Goal: Task Accomplishment & Management: Manage account settings

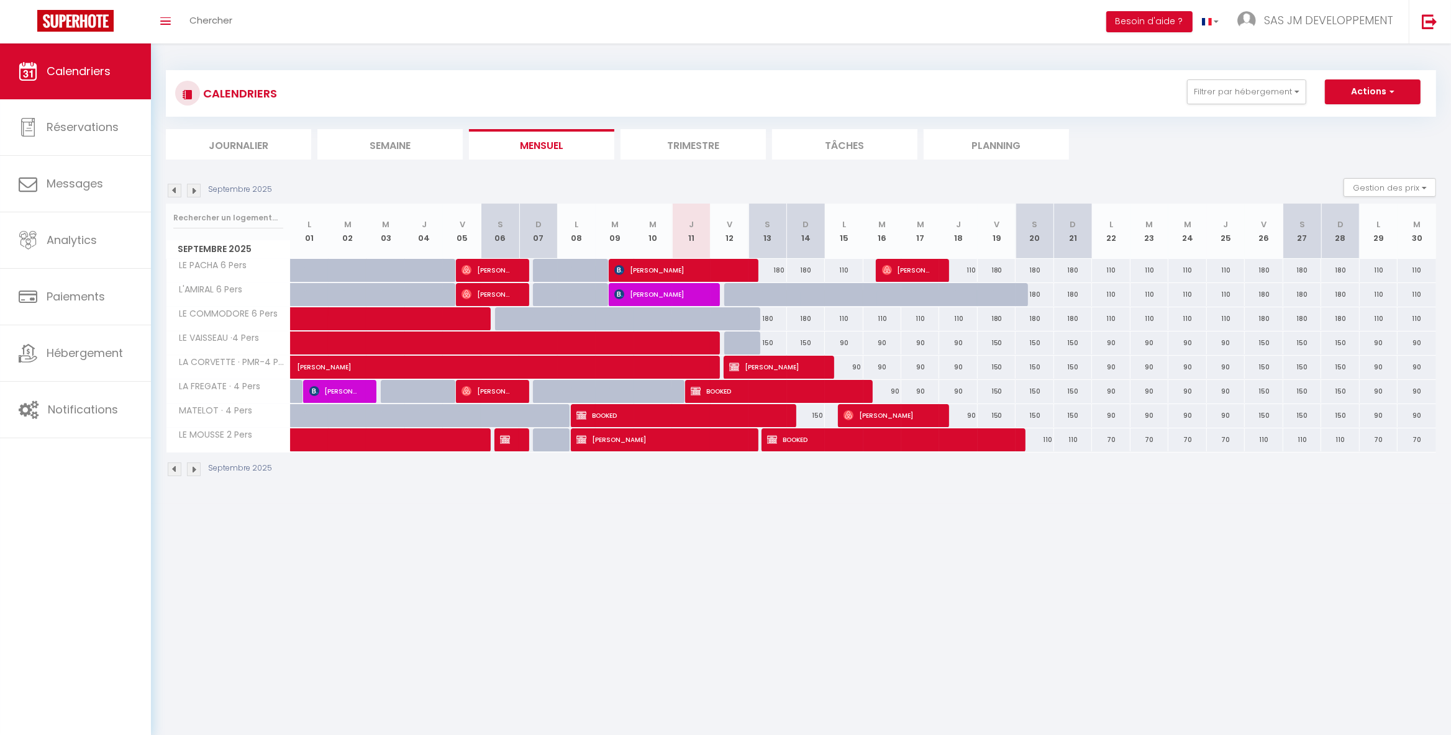
click at [171, 469] on img at bounding box center [175, 470] width 14 height 14
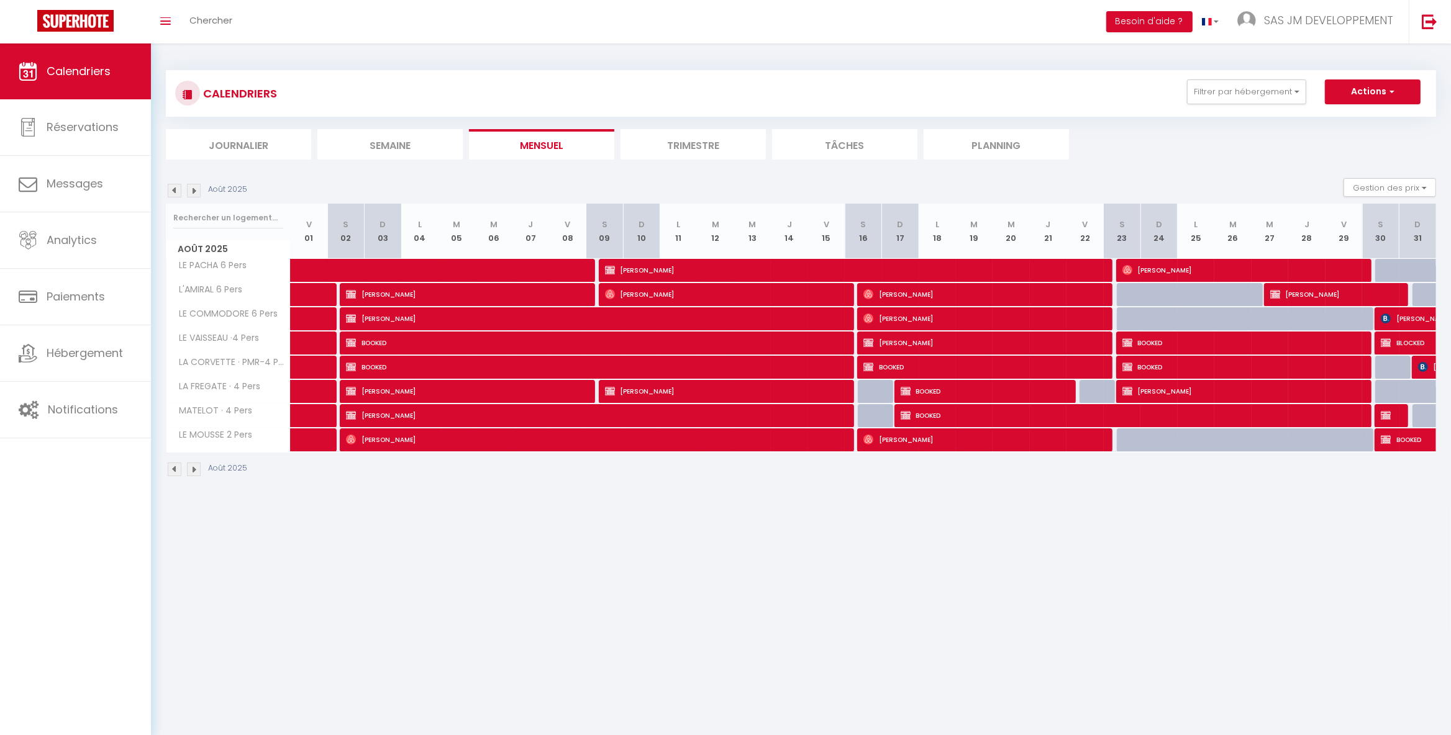
click at [1164, 342] on span "BOOKED" at bounding box center [1240, 343] width 236 height 24
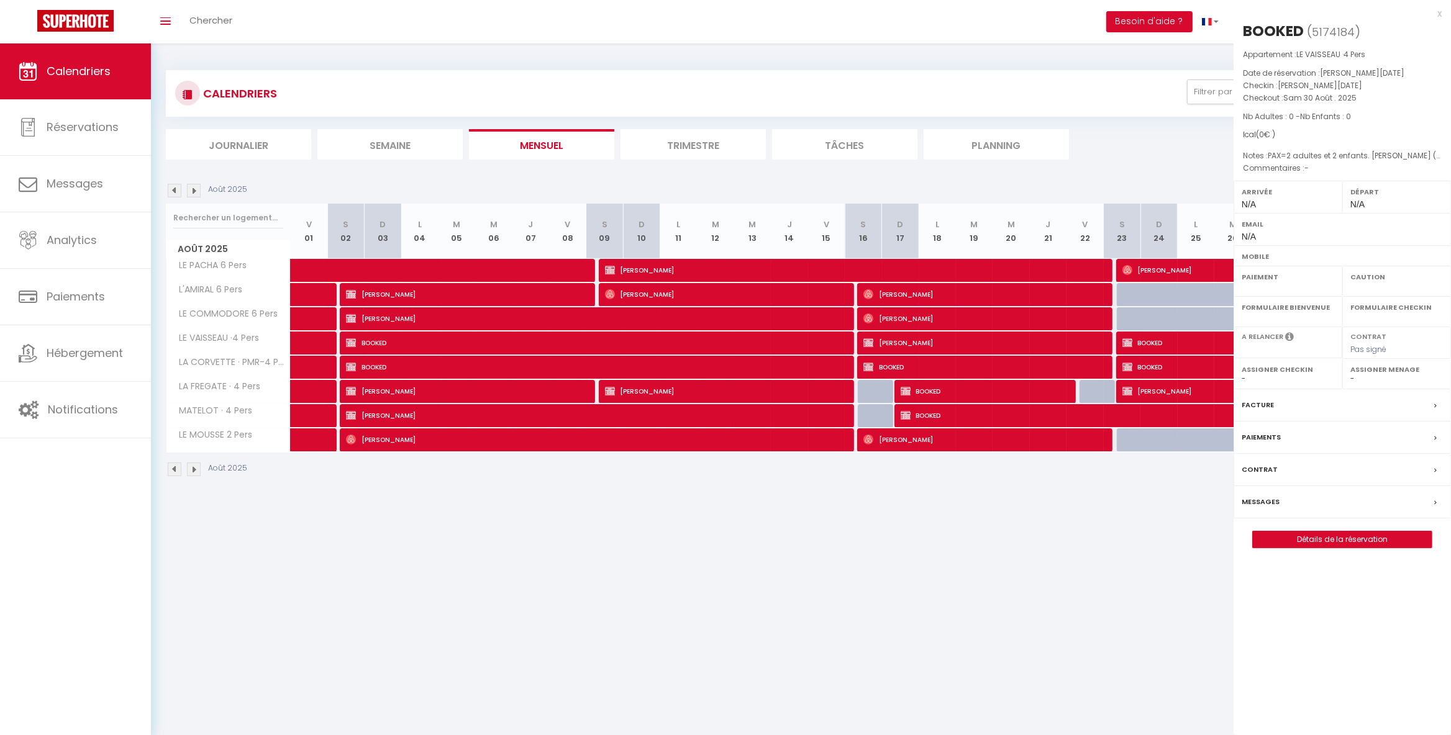
select select "OK"
select select "KO"
select select "0"
select select "1"
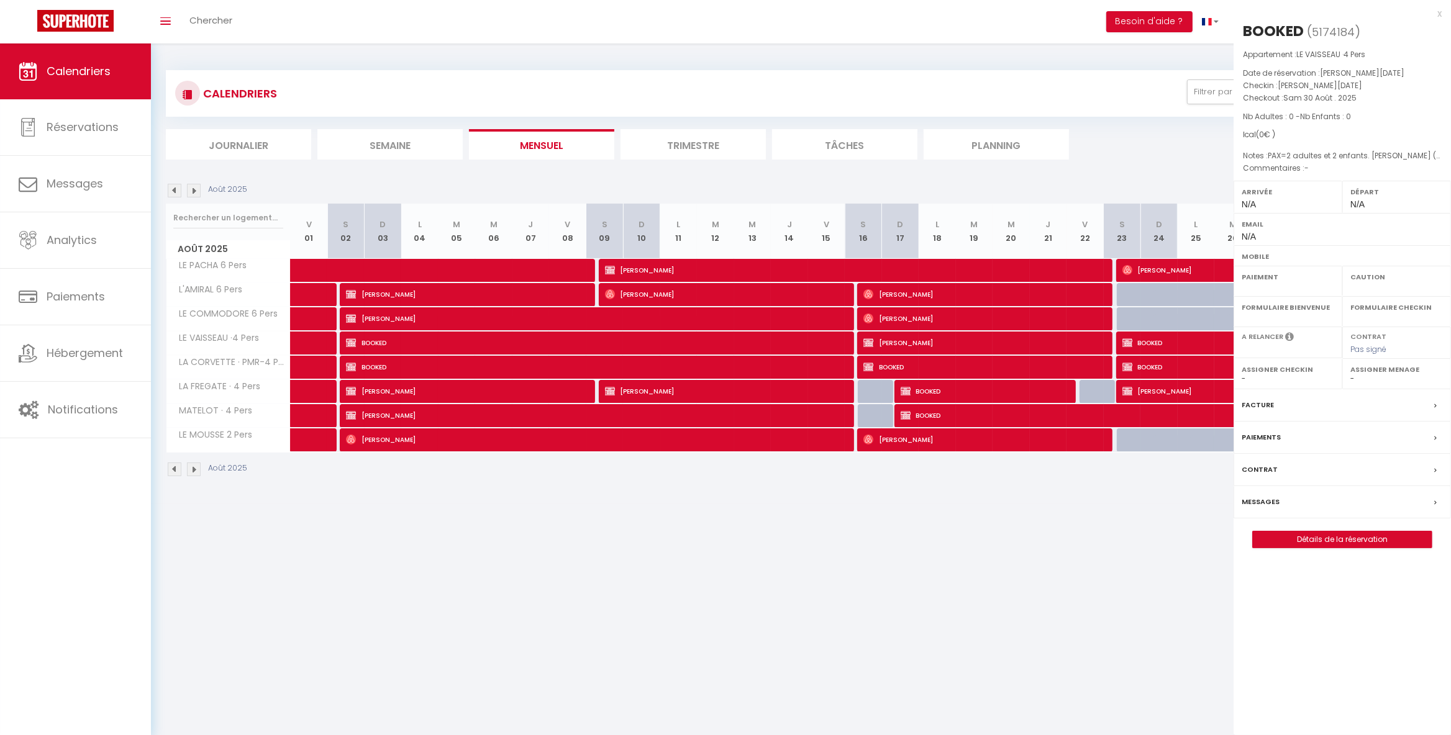
select select
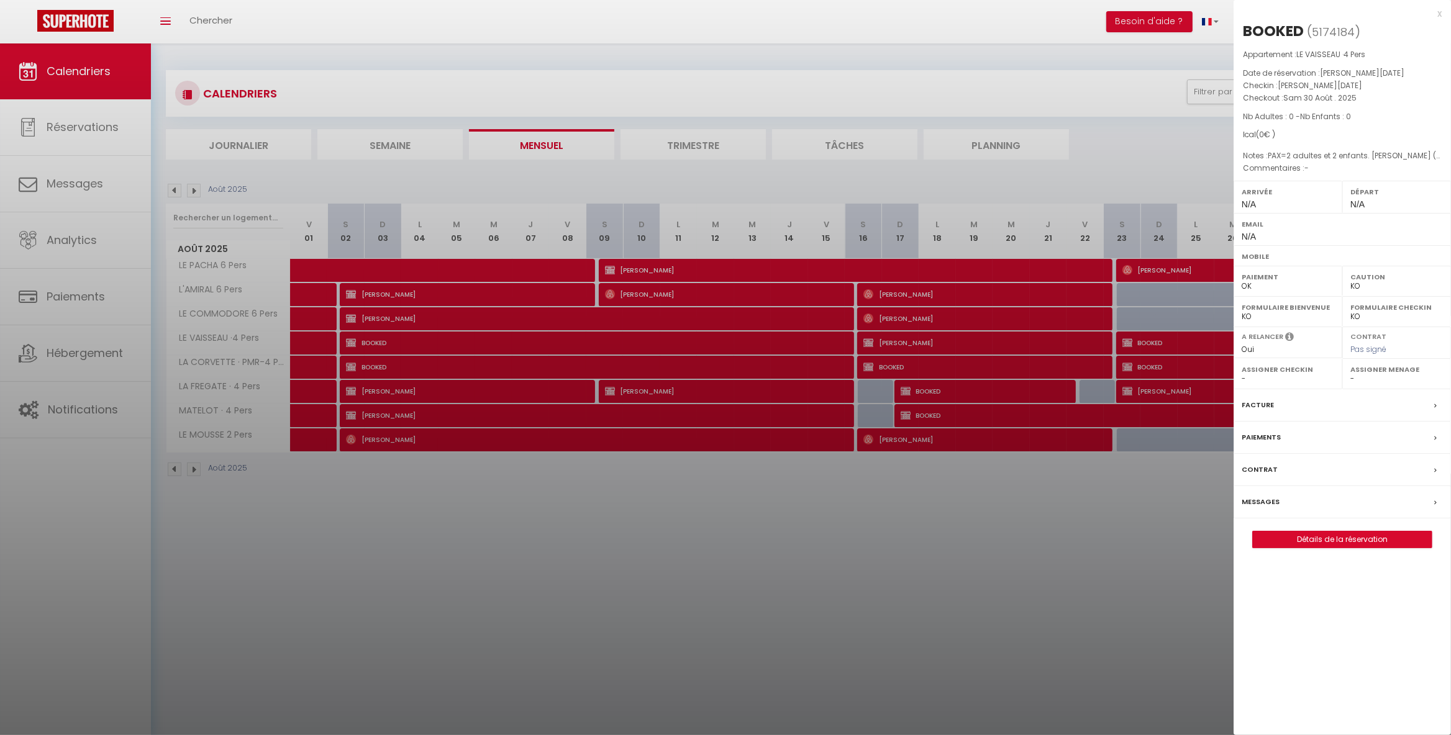
click at [1151, 369] on div at bounding box center [725, 367] width 1451 height 735
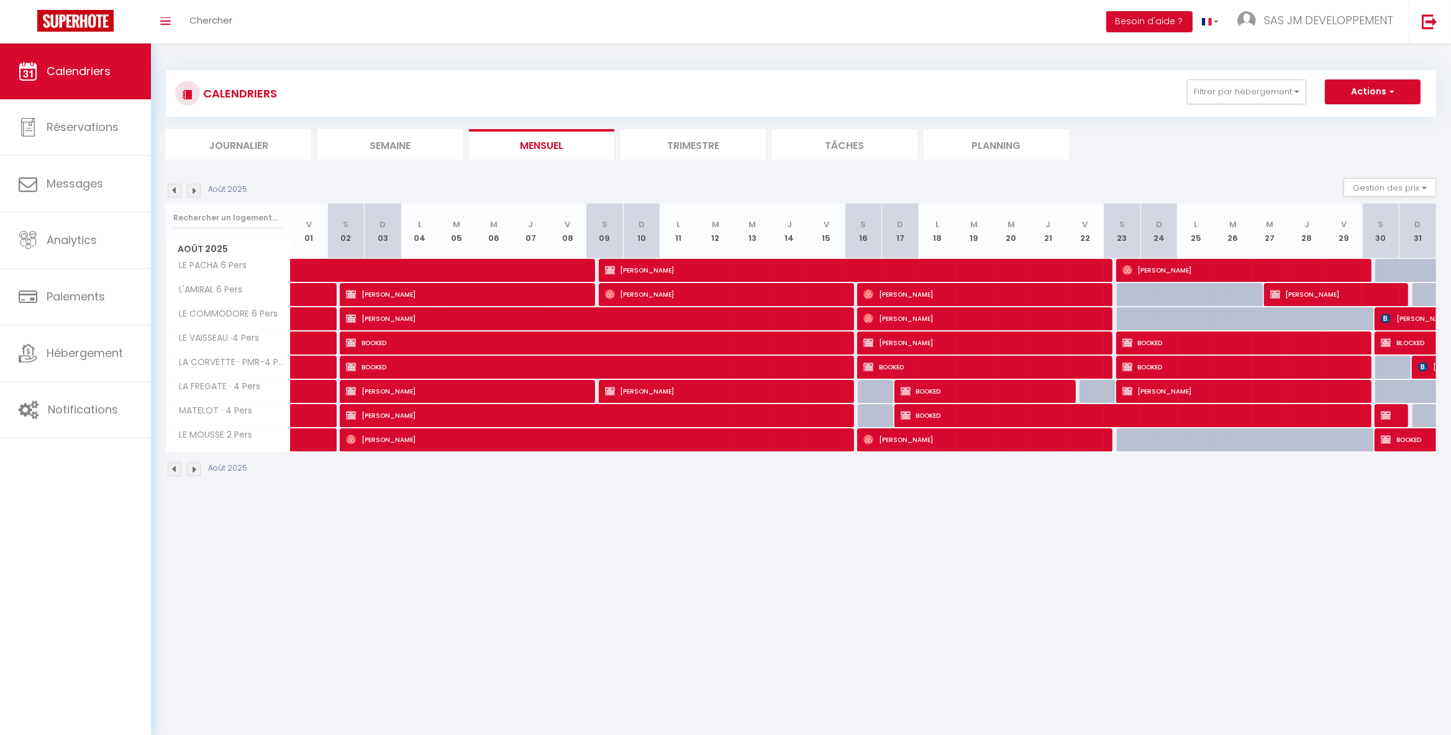
click at [1151, 369] on span "BOOKED" at bounding box center [1240, 367] width 236 height 24
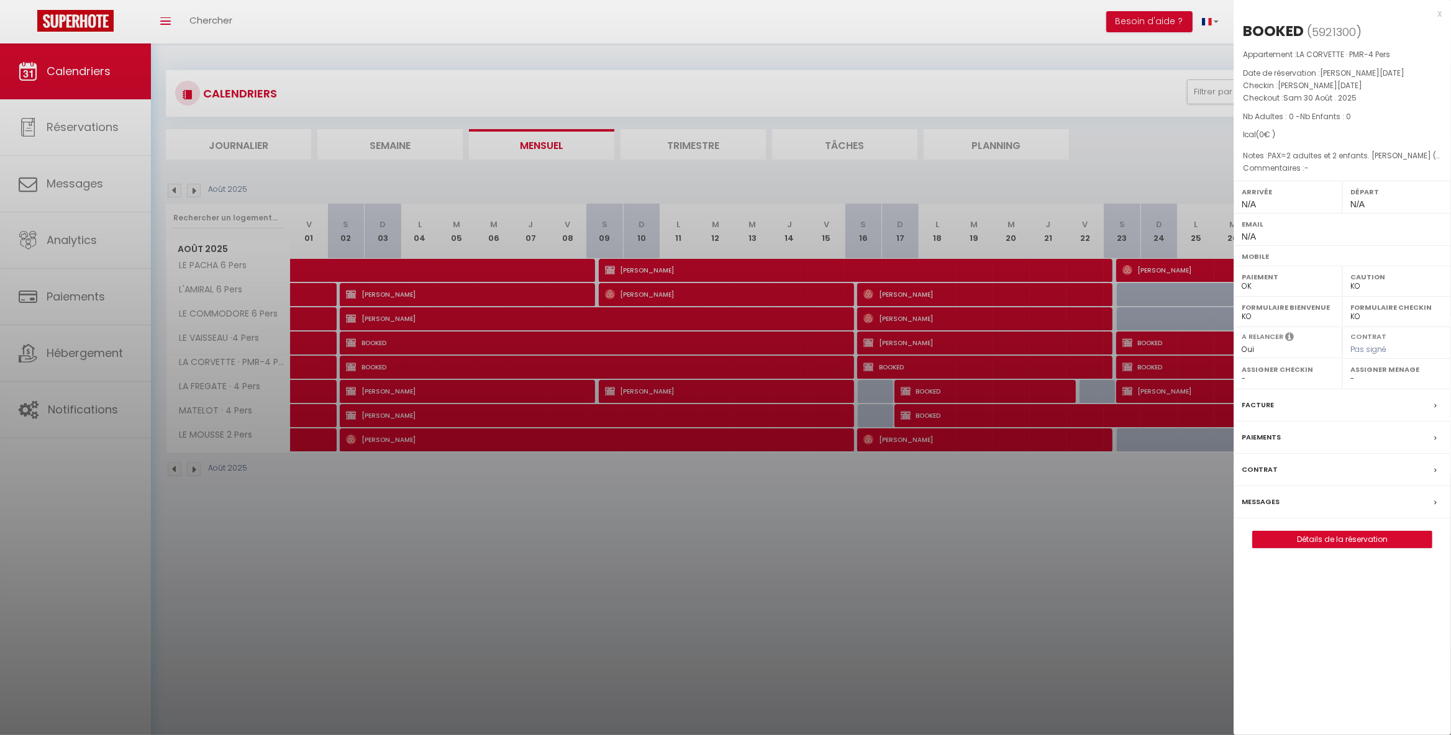
click at [663, 384] on div at bounding box center [725, 367] width 1451 height 735
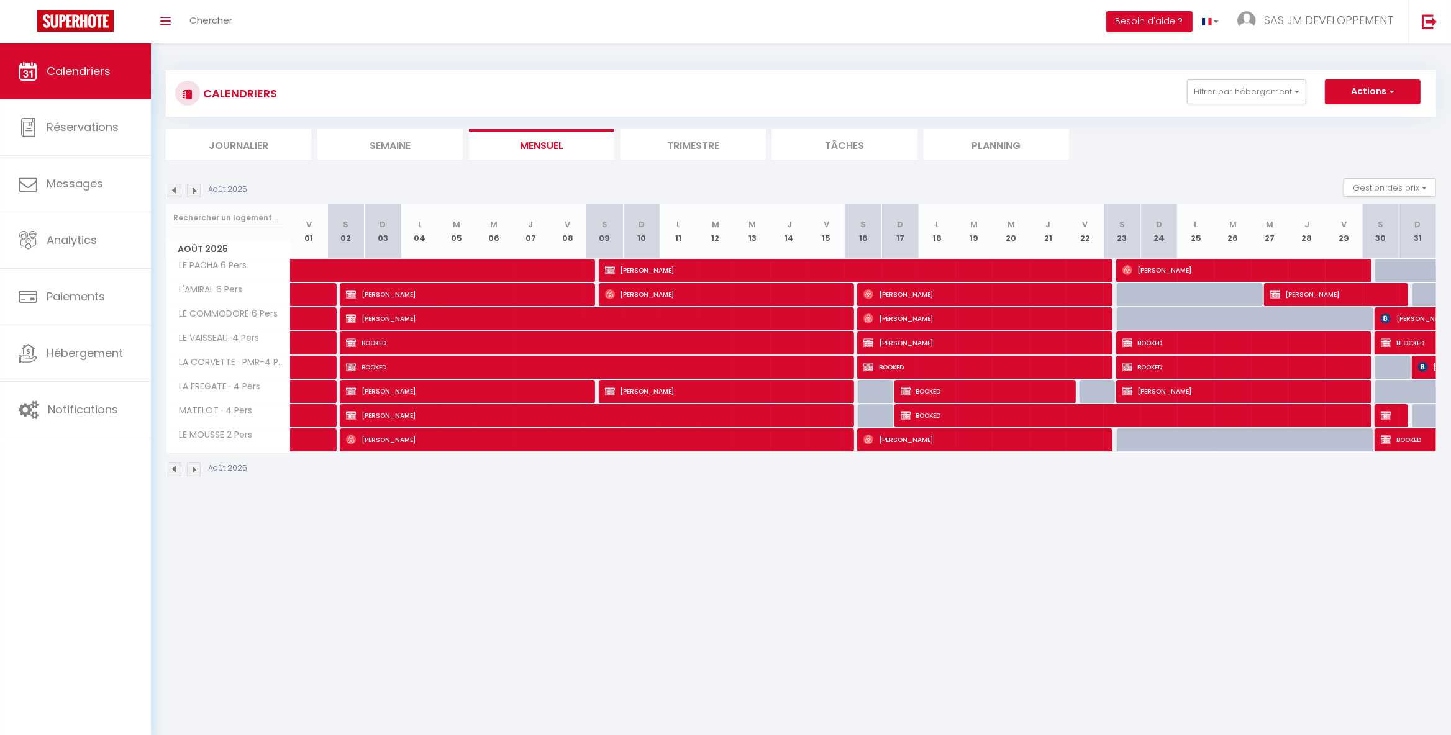
click at [663, 384] on span "[PERSON_NAME]" at bounding box center [723, 392] width 236 height 24
select select "OK"
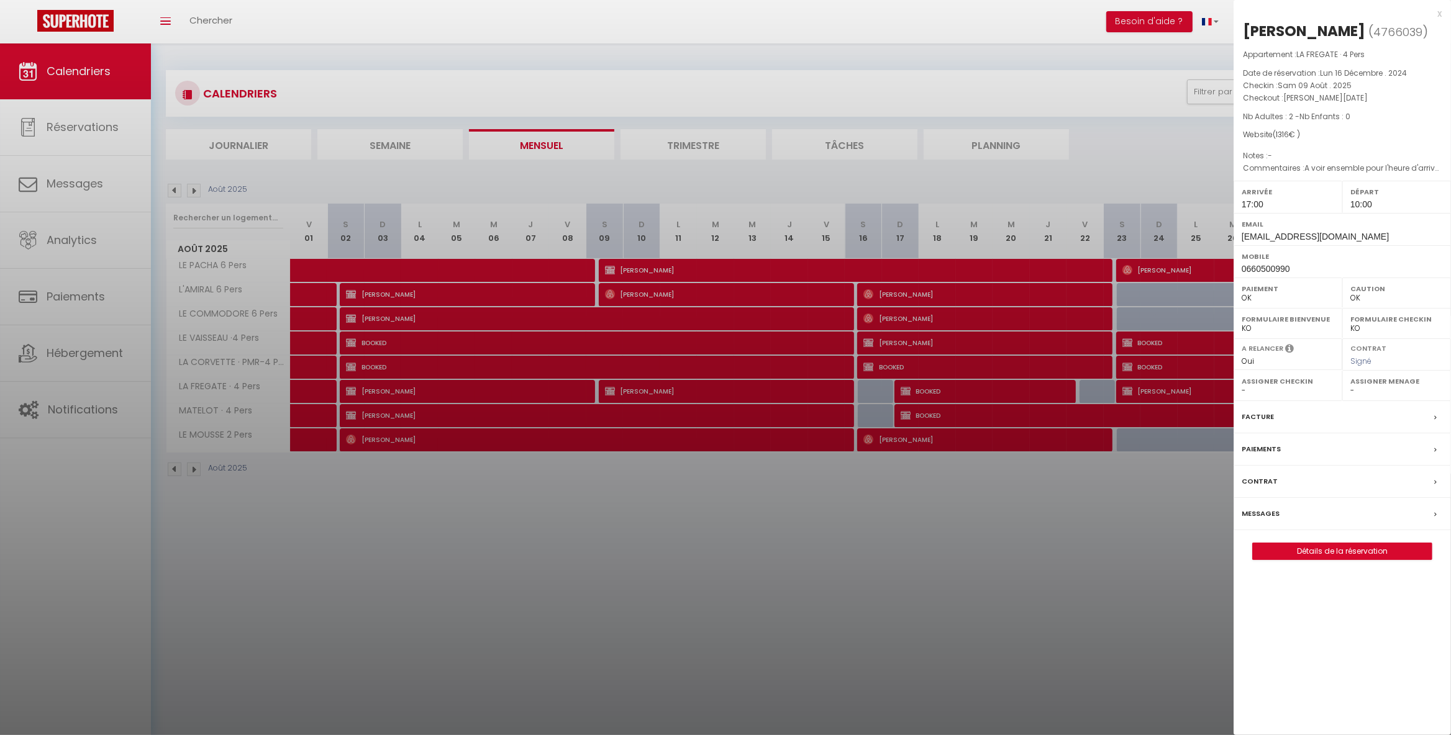
click at [940, 540] on div at bounding box center [725, 367] width 1451 height 735
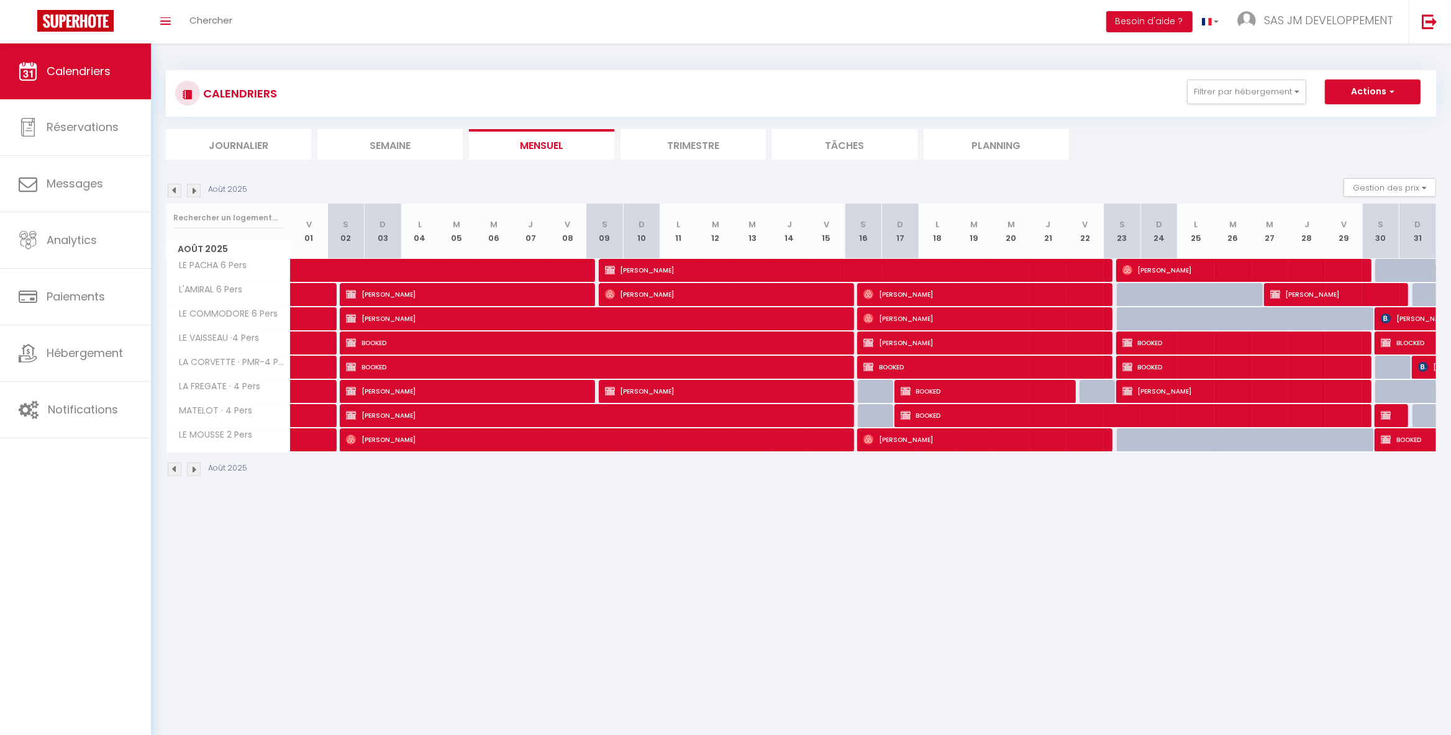
click at [1427, 365] on img at bounding box center [1423, 367] width 10 height 10
select select "0"
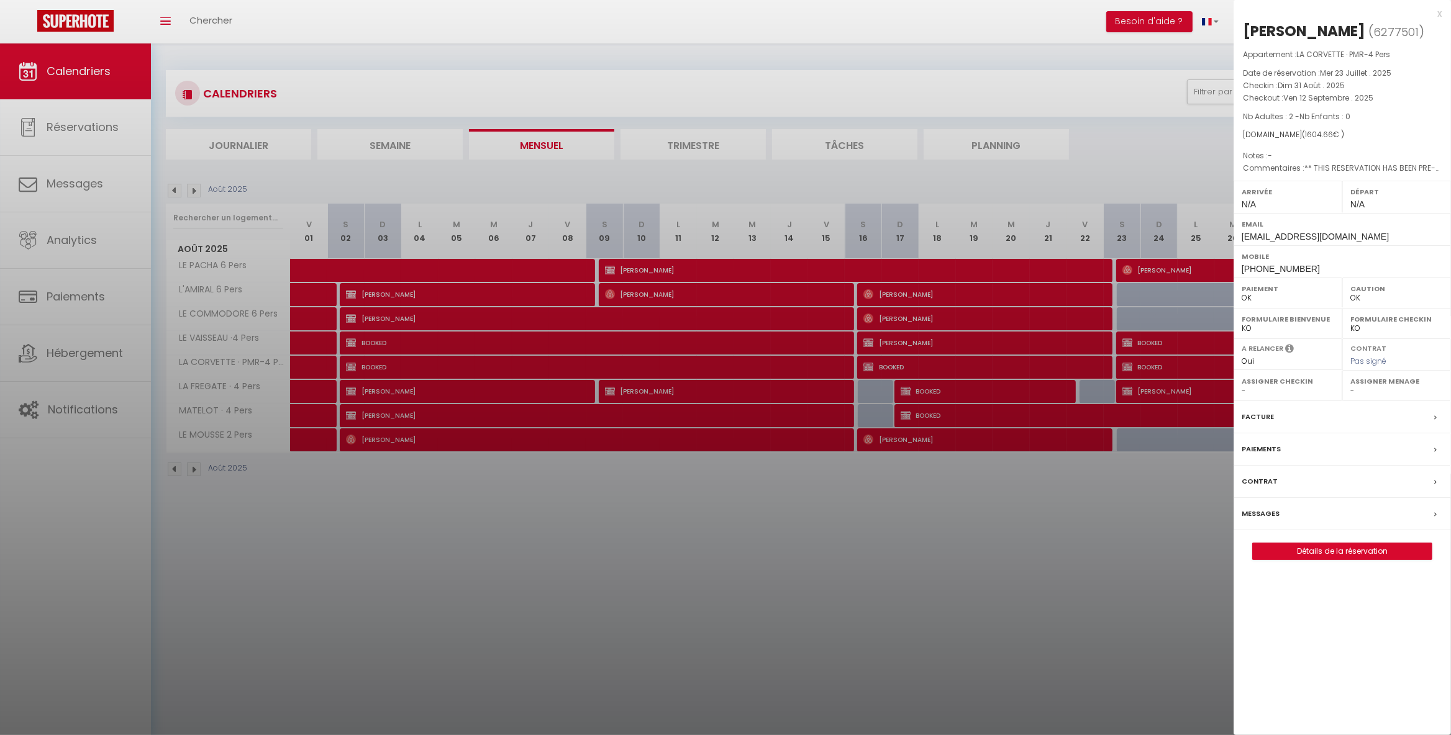
click at [1057, 586] on div at bounding box center [725, 367] width 1451 height 735
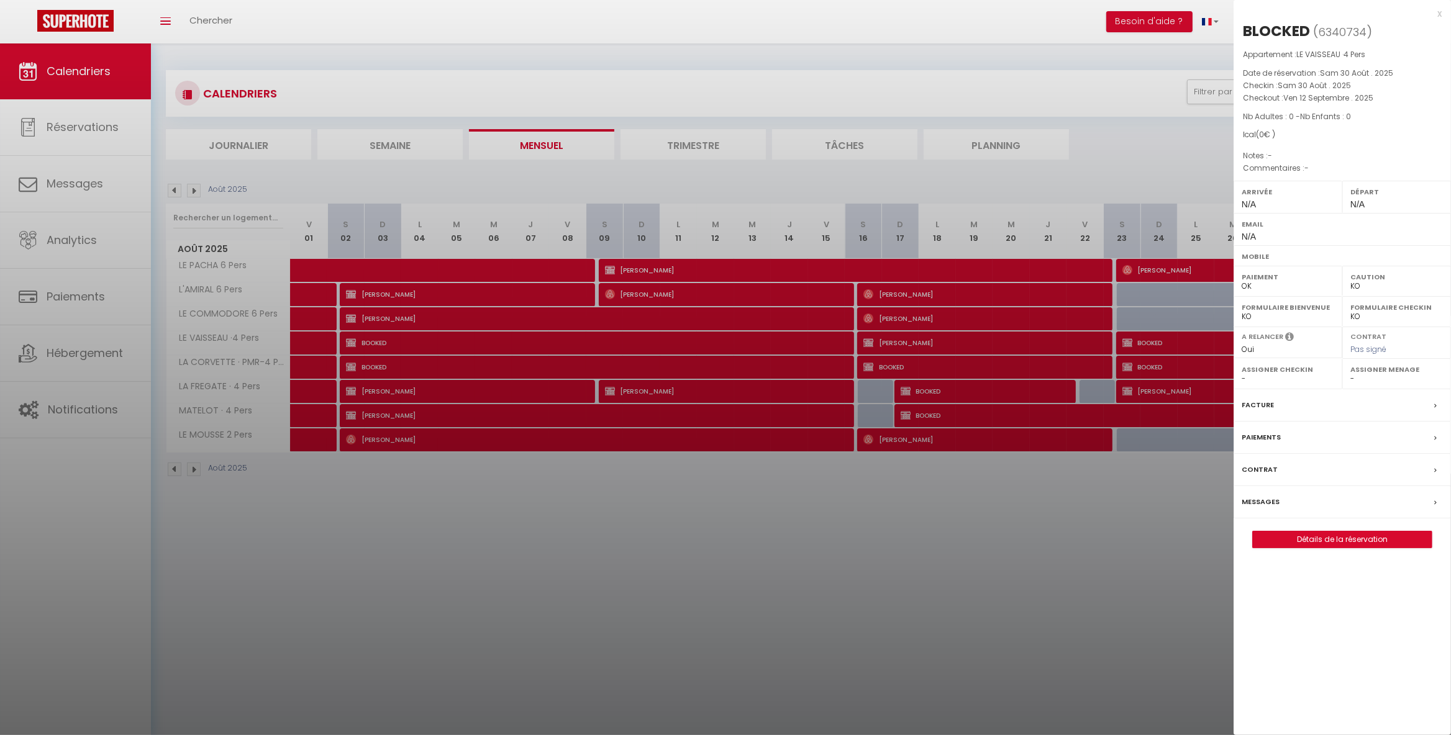
click at [1158, 365] on div at bounding box center [725, 367] width 1451 height 735
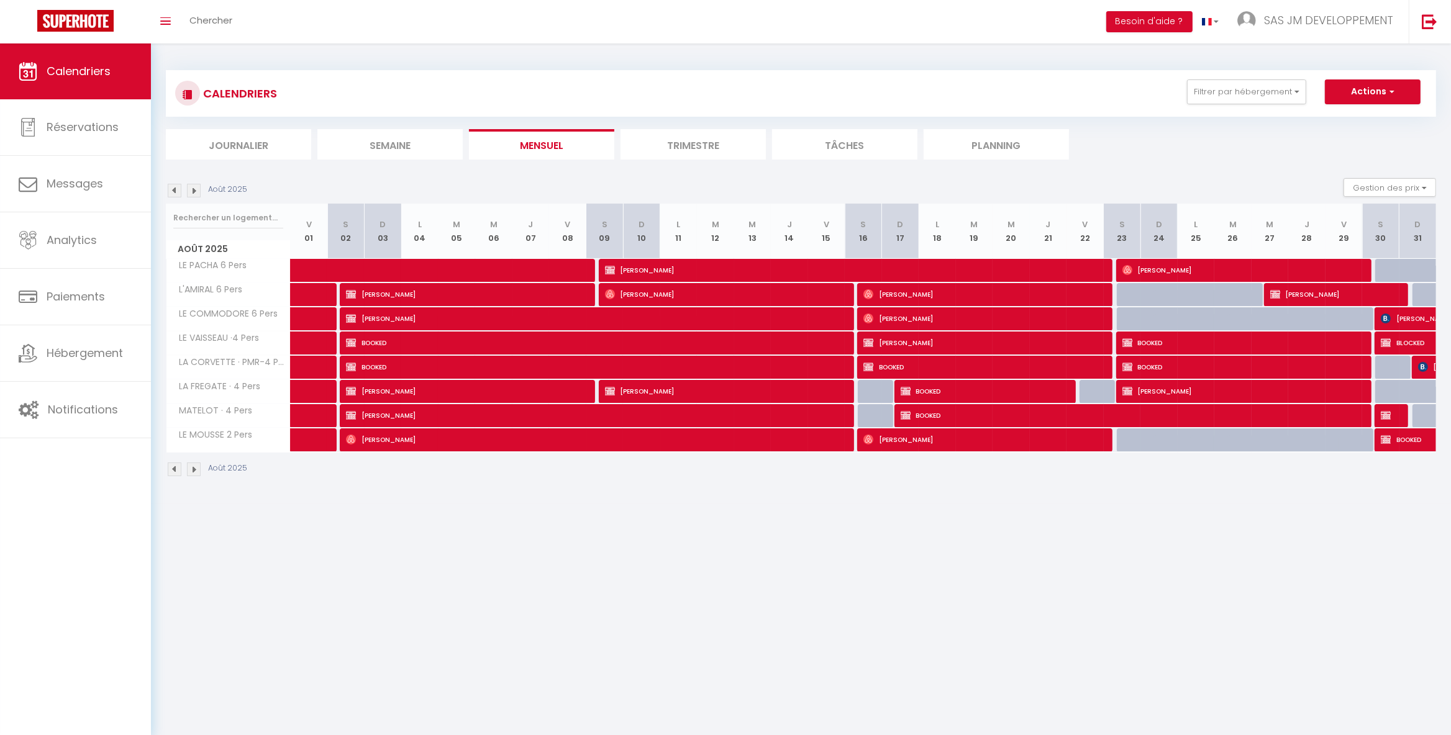
click at [1422, 367] on img at bounding box center [1423, 367] width 10 height 10
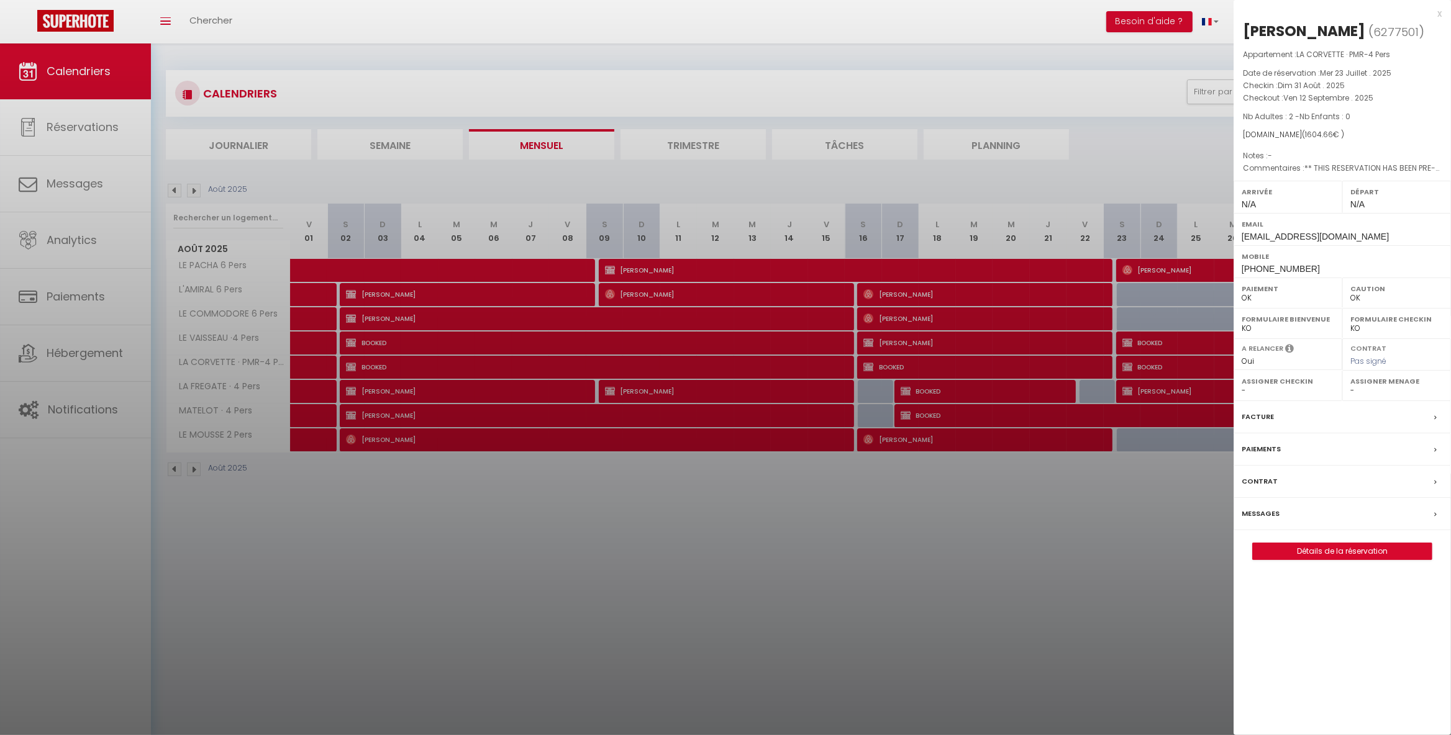
click at [1202, 337] on div at bounding box center [725, 367] width 1451 height 735
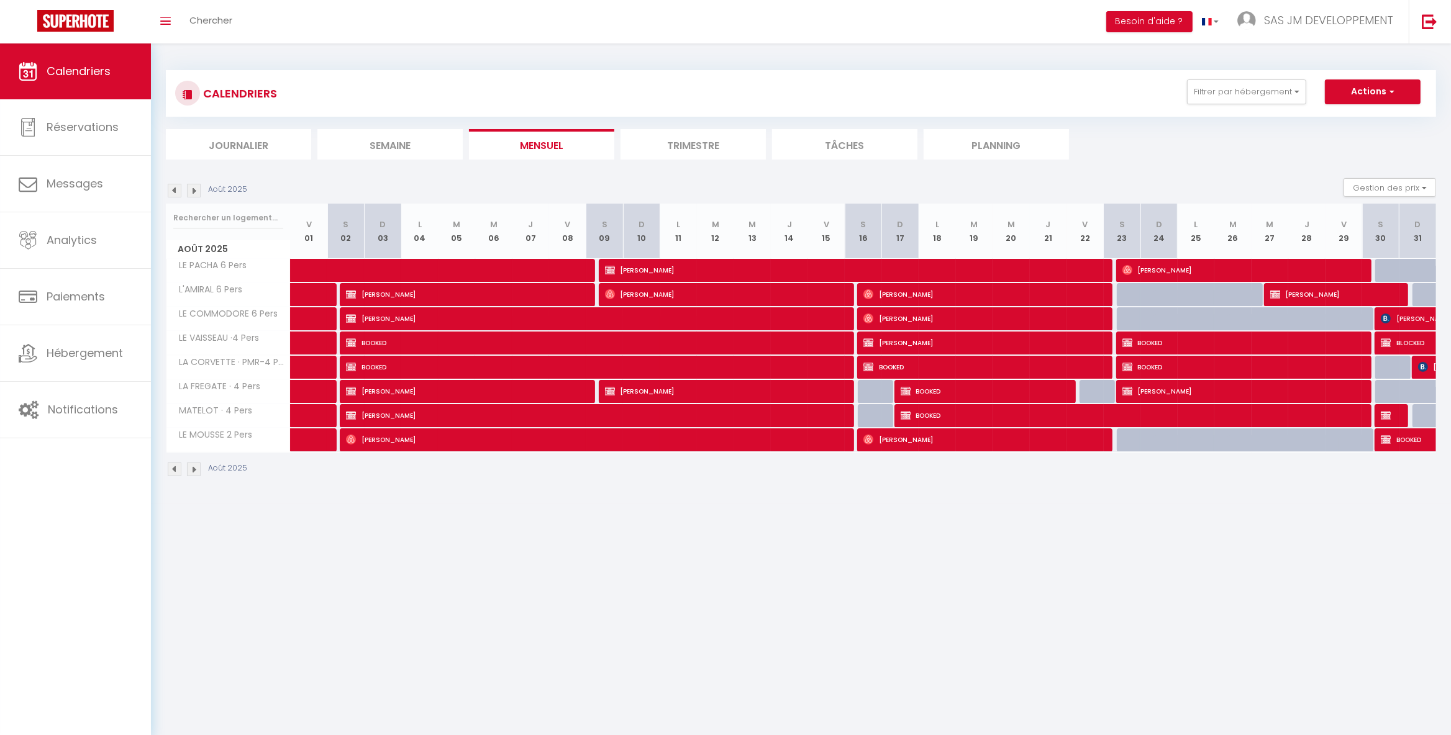
select select "KO"
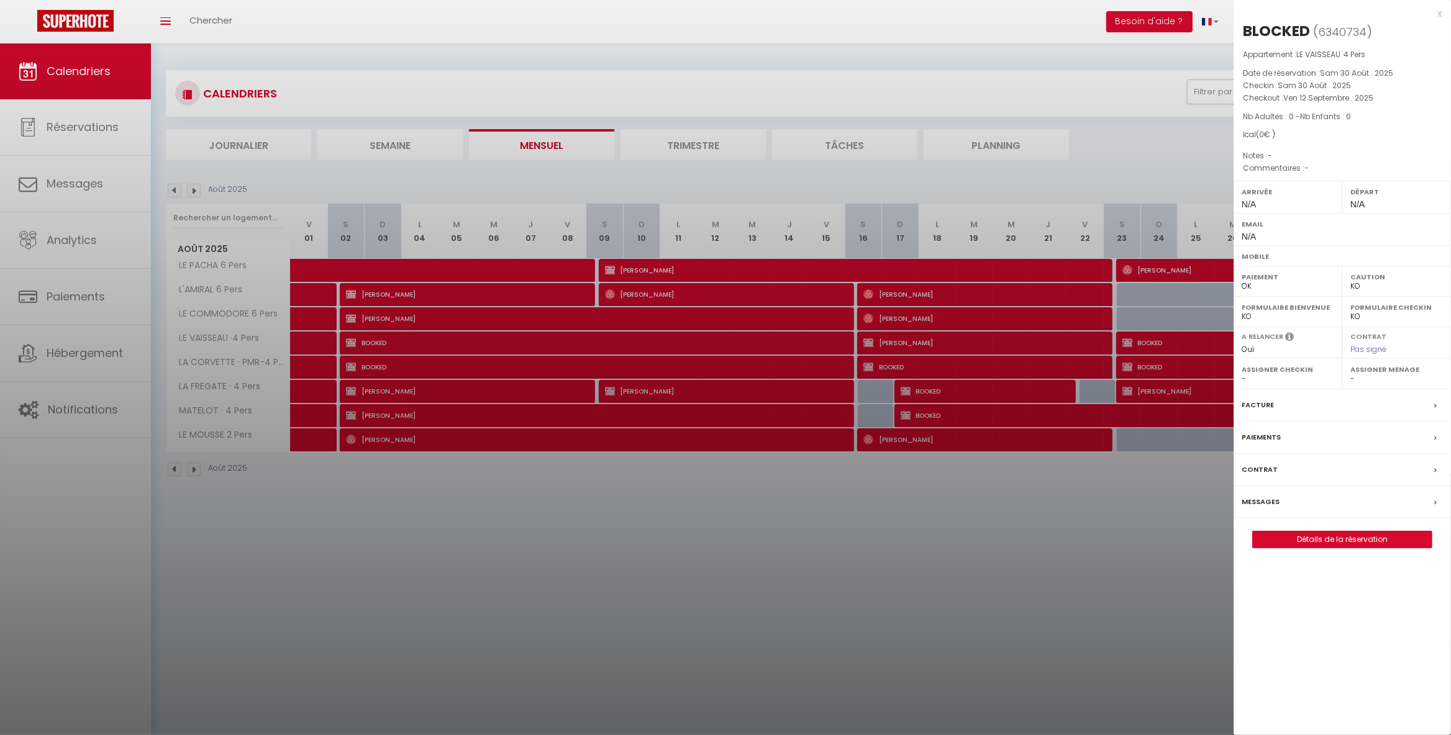
click at [1155, 547] on div at bounding box center [725, 367] width 1451 height 735
